Goal: Task Accomplishment & Management: Use online tool/utility

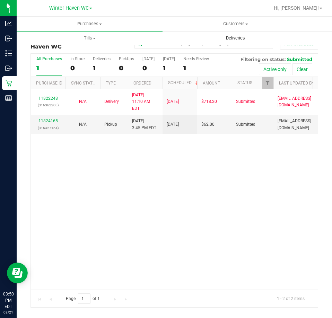
click at [227, 39] on span "Deliveries" at bounding box center [235, 38] width 38 height 6
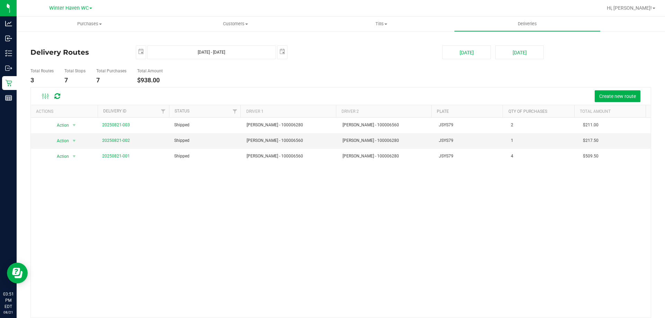
click at [409, 229] on div "Action Action View Delivery 20250821-003 Shipped [PERSON_NAME] - 100006280 [PER…" at bounding box center [341, 218] width 620 height 200
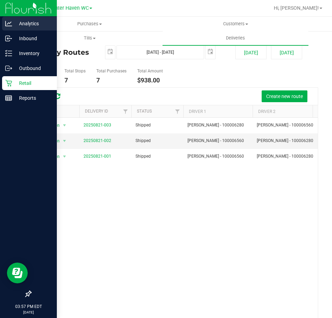
click at [13, 21] on p "Analytics" at bounding box center [33, 23] width 42 height 8
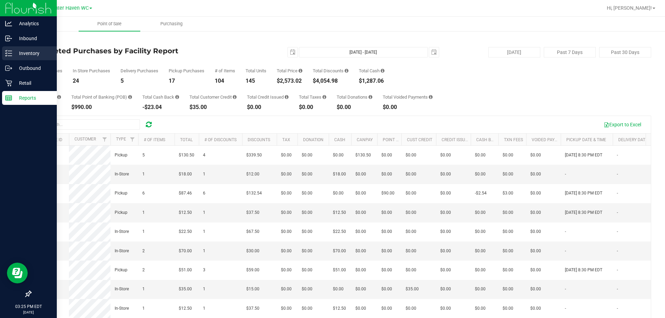
click at [22, 57] on div "Inventory" at bounding box center [29, 53] width 55 height 14
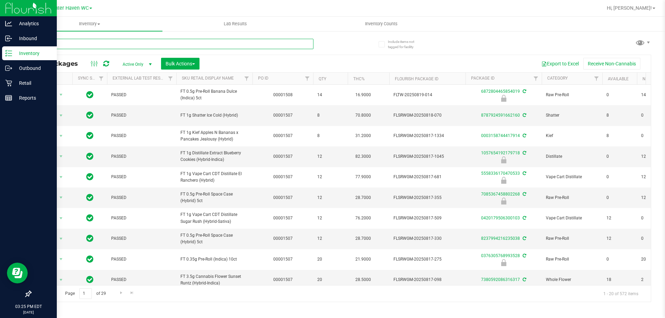
click at [279, 43] on input "text" at bounding box center [171, 44] width 283 height 10
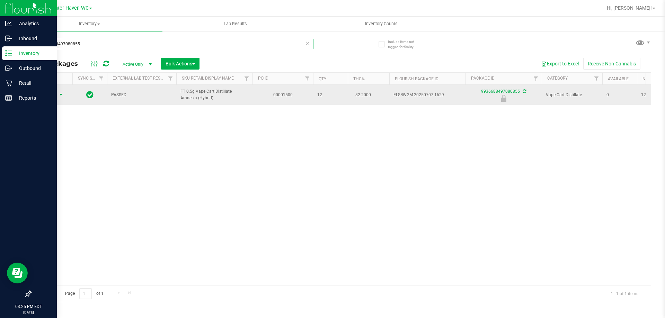
type input "9936688497080855"
click at [47, 93] on span "Action" at bounding box center [47, 95] width 19 height 10
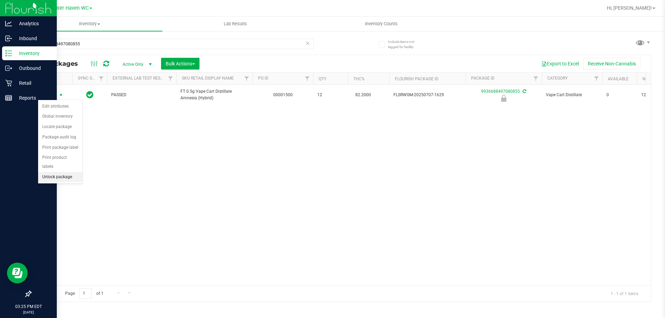
click at [63, 172] on li "Unlock package" at bounding box center [60, 177] width 44 height 10
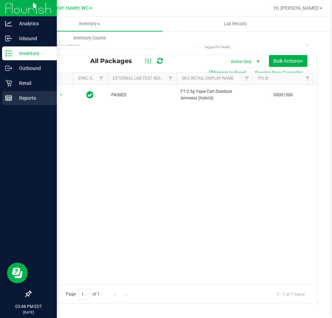
click at [13, 100] on p "Reports" at bounding box center [33, 98] width 42 height 8
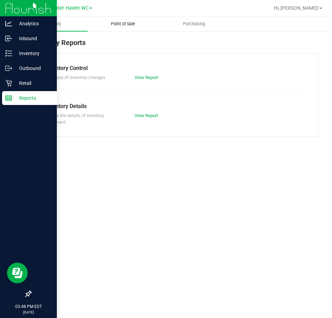
click at [127, 27] on uib-tab-heading "Point of Sale" at bounding box center [123, 24] width 70 height 14
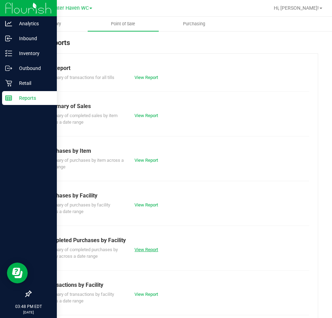
click at [144, 251] on link "View Report" at bounding box center [146, 249] width 24 height 5
